Goal: Transaction & Acquisition: Subscribe to service/newsletter

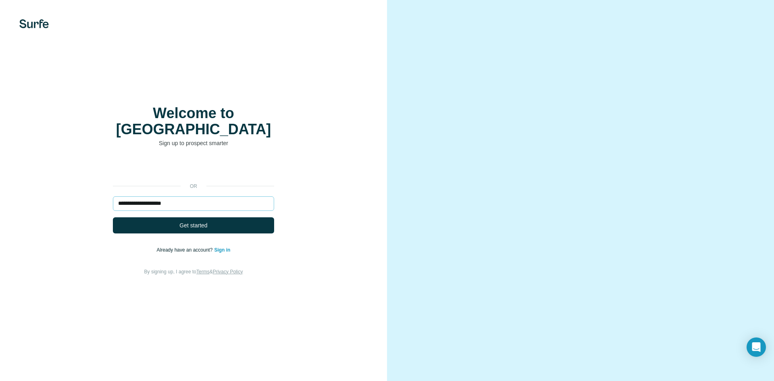
type input "**********"
click at [113, 217] on button "Get started" at bounding box center [193, 225] width 161 height 16
click at [195, 217] on button "Get started" at bounding box center [193, 225] width 161 height 16
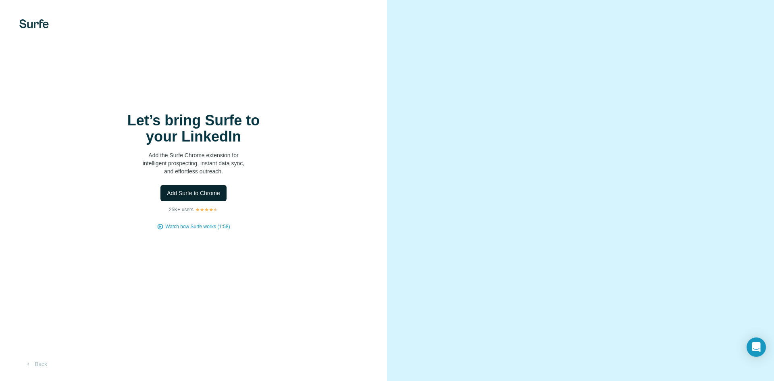
click at [198, 192] on span "Add Surfe to Chrome" at bounding box center [193, 193] width 53 height 8
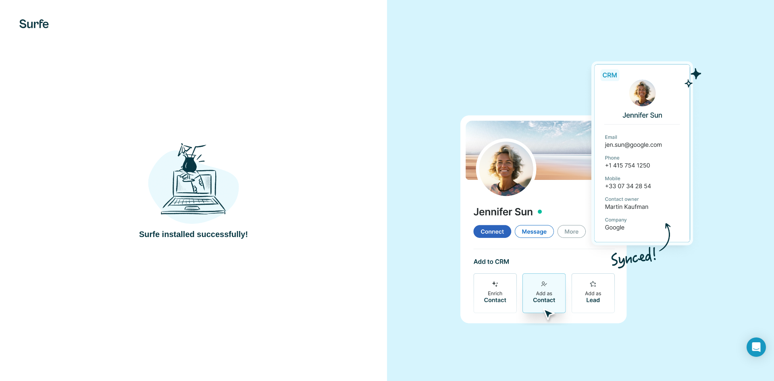
click at [284, 124] on div "Surfe installed successfully!" at bounding box center [193, 190] width 387 height 381
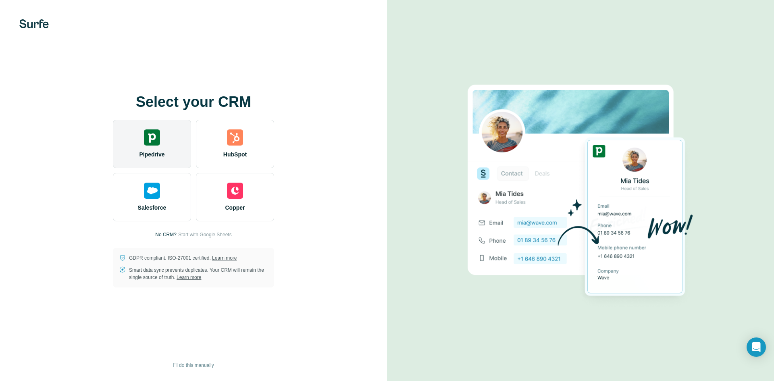
click at [174, 141] on div "Pipedrive" at bounding box center [152, 144] width 78 height 48
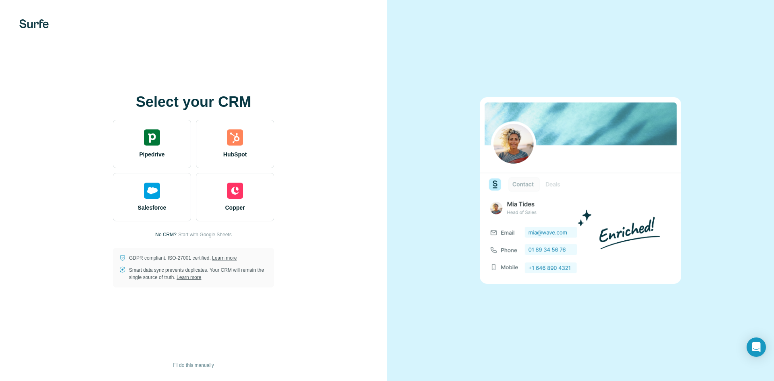
click at [293, 338] on div "Select your CRM Pipedrive HubSpot Salesforce Copper No CRM? Start with Google S…" at bounding box center [193, 190] width 387 height 381
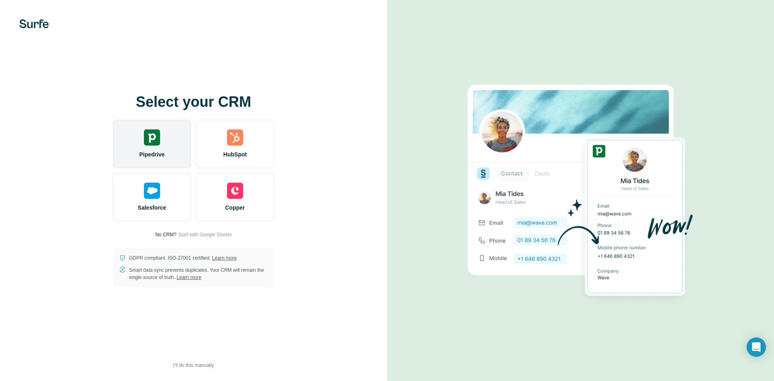
click at [161, 152] on span "Pipedrive" at bounding box center [151, 154] width 25 height 8
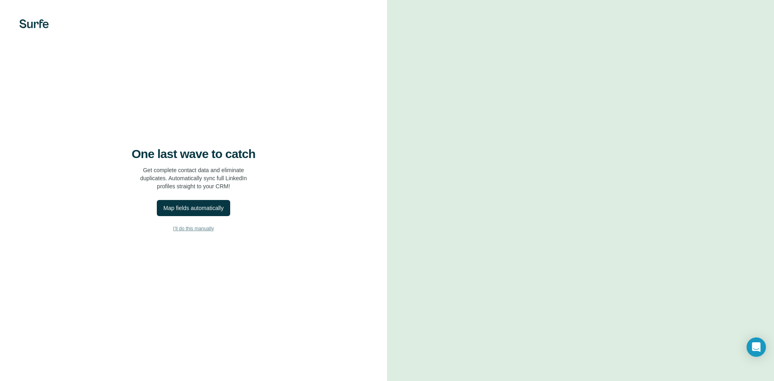
click at [206, 232] on button "I’ll do this manually" at bounding box center [193, 228] width 355 height 12
